Goal: Register for event/course

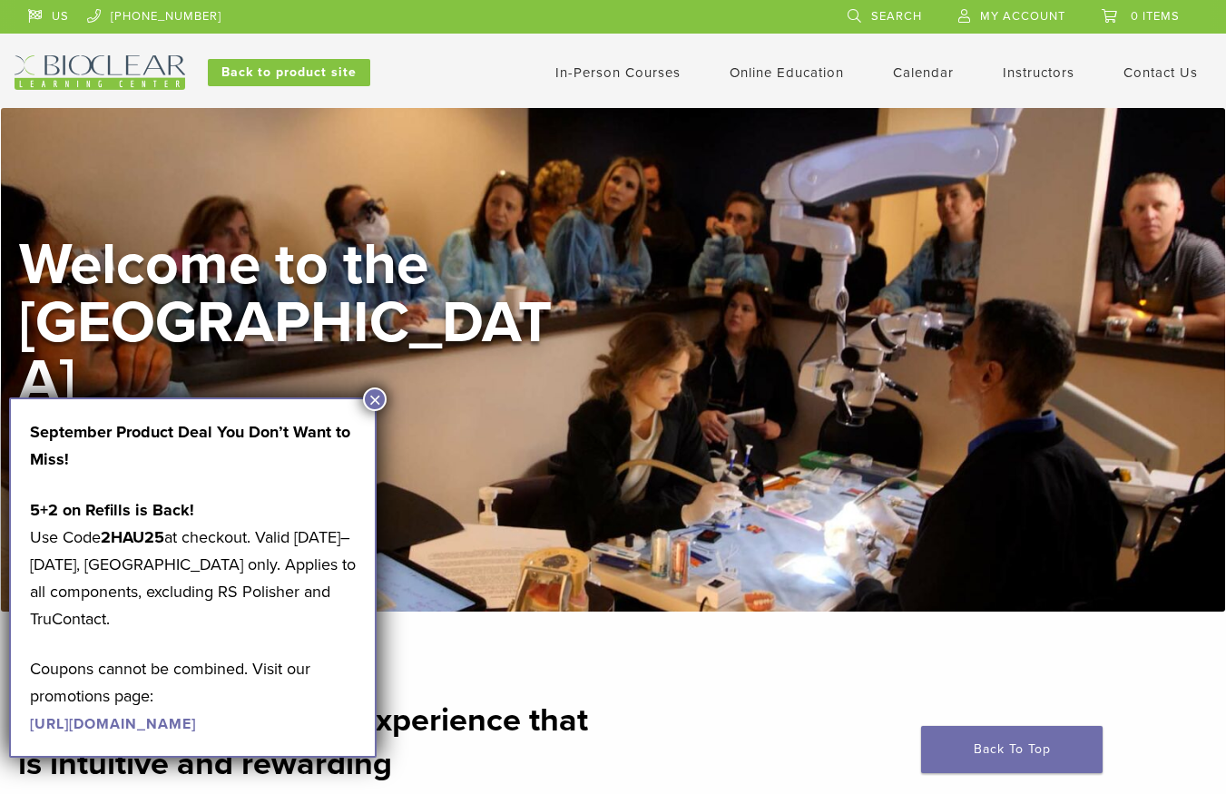
click at [586, 83] on li "In-Person Courses" at bounding box center [617, 73] width 125 height 22
click at [596, 71] on link "In-Person Courses" at bounding box center [617, 72] width 125 height 16
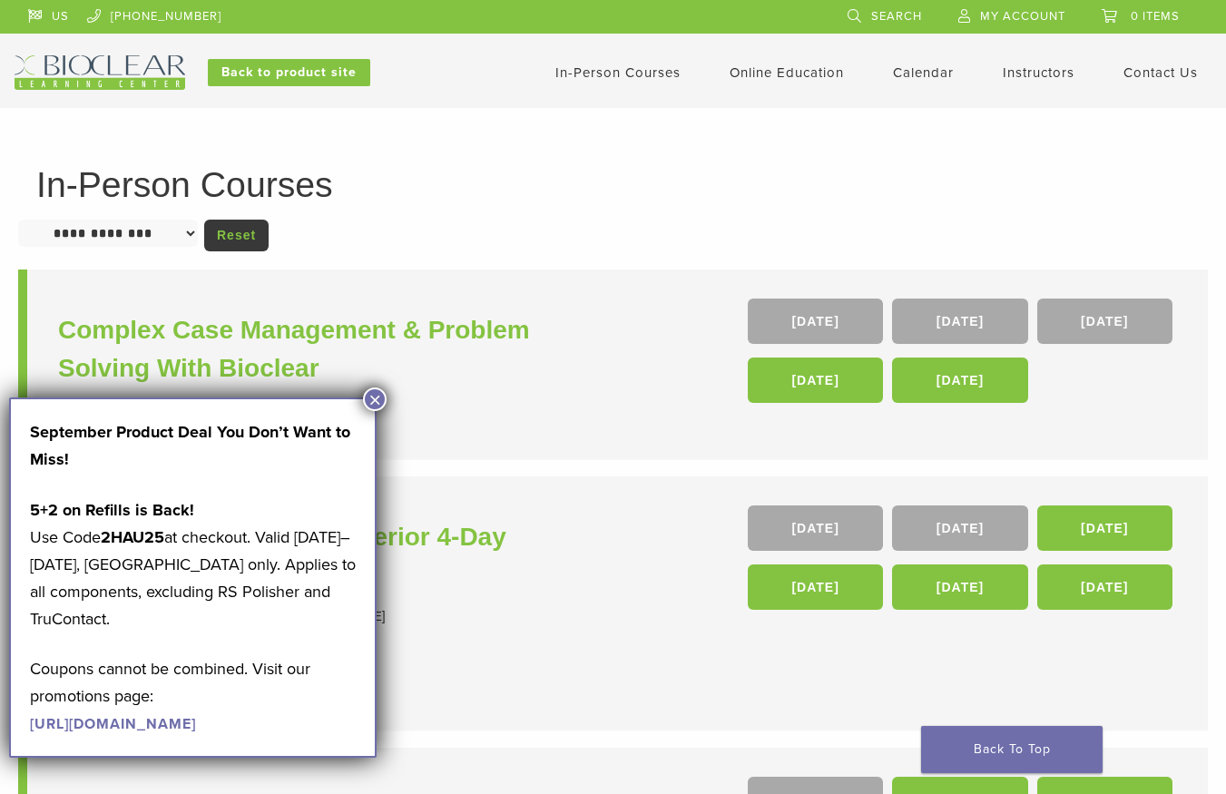
click at [377, 400] on button "×" at bounding box center [375, 400] width 24 height 24
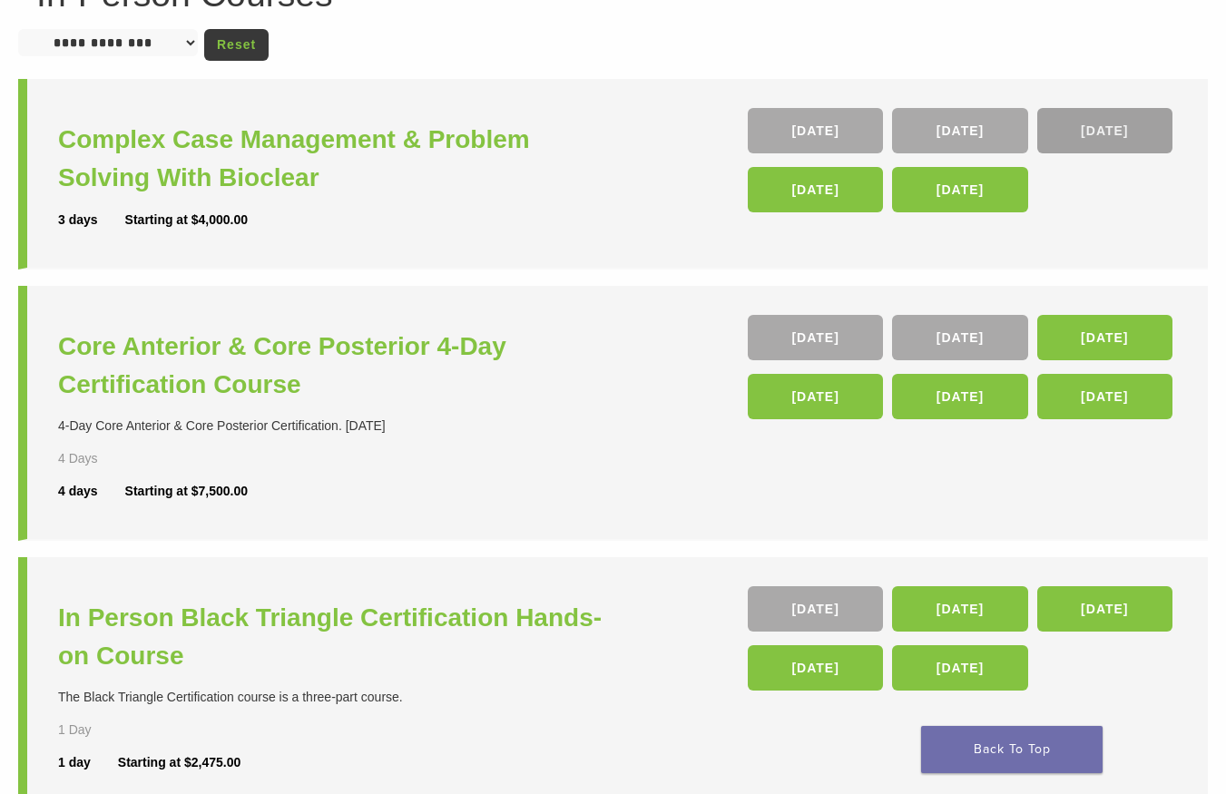
scroll to position [191, 0]
click at [1096, 131] on link "[DATE]" at bounding box center [1104, 130] width 135 height 45
